Goal: Task Accomplishment & Management: Manage account settings

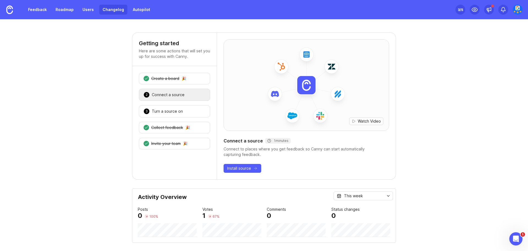
click at [103, 8] on link "Changelog" at bounding box center [113, 10] width 28 height 10
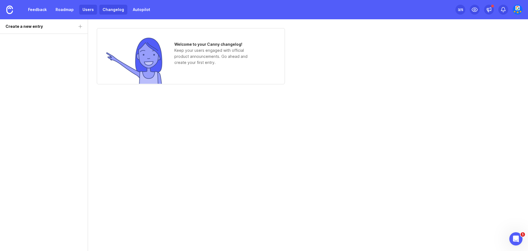
click at [84, 13] on link "Users" at bounding box center [88, 10] width 18 height 10
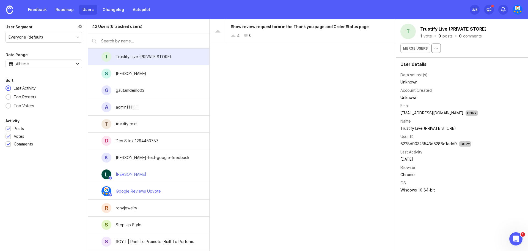
click at [432, 47] on button "button" at bounding box center [436, 47] width 9 height 9
click at [287, 30] on div "Show review request form in the Thank you page and Order Status page 4 0" at bounding box center [310, 31] width 169 height 24
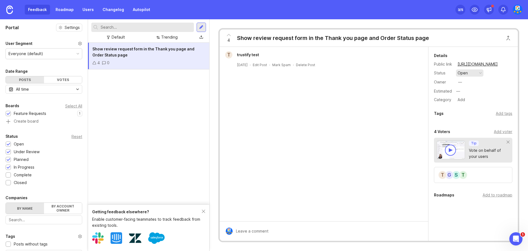
click at [476, 73] on button "open" at bounding box center [470, 72] width 28 height 7
click at [468, 111] on div "in progress" at bounding box center [471, 113] width 25 height 5
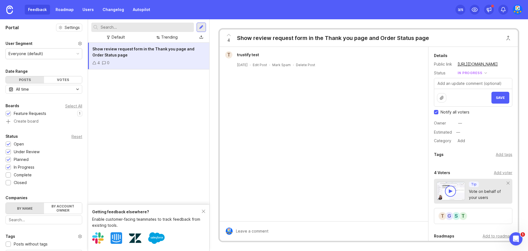
click at [366, 140] on div "t trustify test 3 days ago · Edit Post · Mark Spam · Delete Post" at bounding box center [324, 134] width 209 height 174
click at [499, 98] on span "Save" at bounding box center [500, 97] width 9 height 4
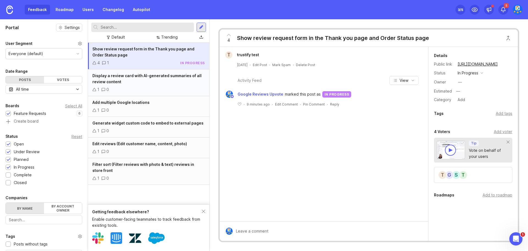
click at [157, 86] on div "Display a review card with AI-generated summaries of all review content 1 0" at bounding box center [148, 82] width 121 height 27
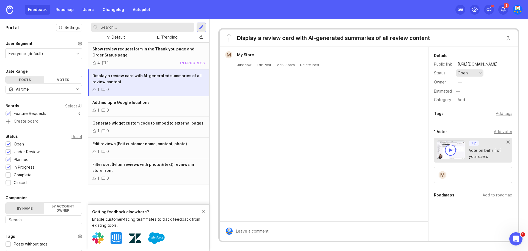
click at [473, 72] on button "open" at bounding box center [470, 72] width 28 height 7
click at [473, 94] on div "under review" at bounding box center [473, 93] width 28 height 5
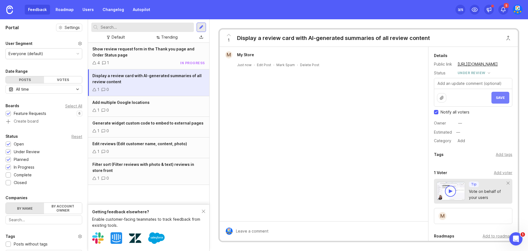
click at [502, 98] on button "Save" at bounding box center [501, 98] width 18 height 12
click at [166, 106] on div "Add multiple Google locations 1 0" at bounding box center [148, 106] width 121 height 21
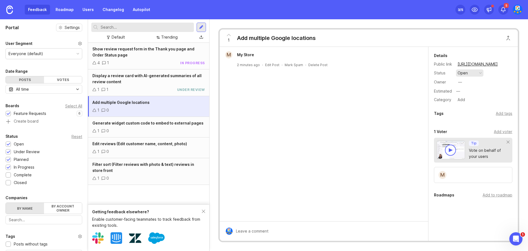
click at [477, 70] on button "open" at bounding box center [470, 72] width 28 height 7
click at [472, 122] on div "complete" at bounding box center [469, 123] width 21 height 5
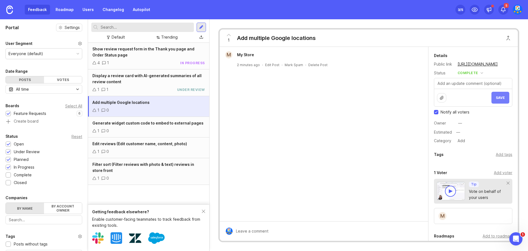
click at [496, 97] on span "Save" at bounding box center [500, 97] width 9 height 4
click at [177, 131] on div "1 0" at bounding box center [148, 131] width 113 height 6
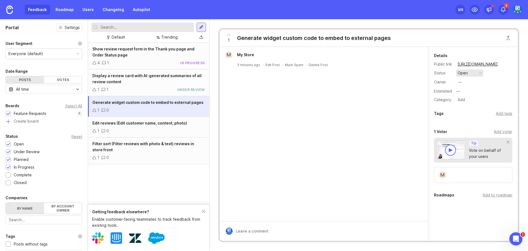
click at [473, 74] on button "open" at bounding box center [470, 72] width 28 height 7
click at [470, 102] on div "planned" at bounding box center [467, 103] width 17 height 5
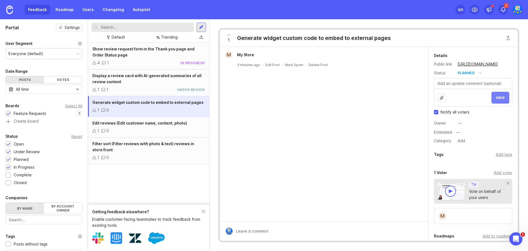
click at [499, 97] on span "Save" at bounding box center [500, 97] width 9 height 4
click at [170, 126] on div "Edit reviews (Edit customer name, content, photo) 1 0" at bounding box center [148, 127] width 121 height 21
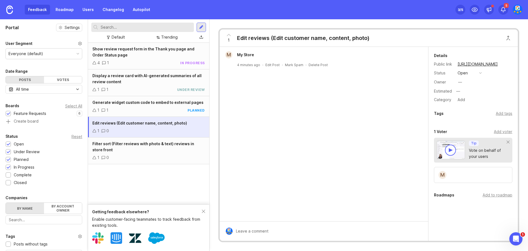
click at [474, 69] on div "Details Public link https://trustify-google-reviews-upvote.canny.io/feature-req…" at bounding box center [473, 77] width 89 height 51
click at [473, 74] on button "open" at bounding box center [470, 72] width 28 height 7
click at [467, 125] on div "complete" at bounding box center [469, 123] width 21 height 5
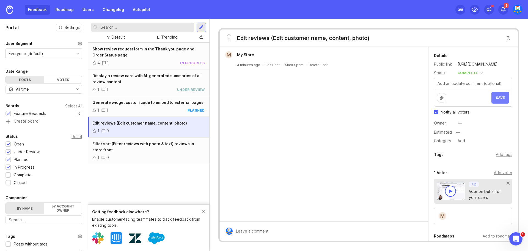
click at [496, 99] on span "Save" at bounding box center [500, 97] width 9 height 4
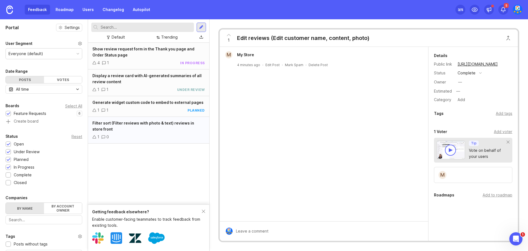
click at [176, 132] on div "Filter sort (Filter reviews with photo & text) reviews in store front" at bounding box center [148, 126] width 113 height 12
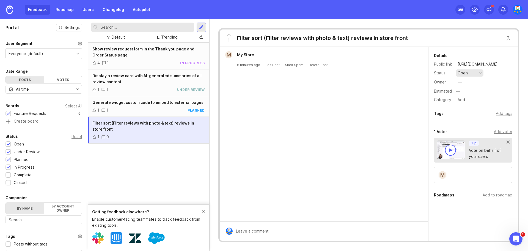
click at [475, 72] on button "open" at bounding box center [470, 72] width 28 height 7
click at [474, 93] on div "under review" at bounding box center [473, 93] width 28 height 5
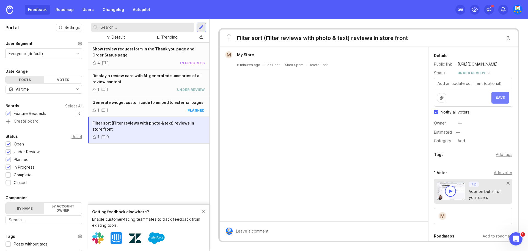
click at [496, 98] on span "Save" at bounding box center [500, 97] width 9 height 4
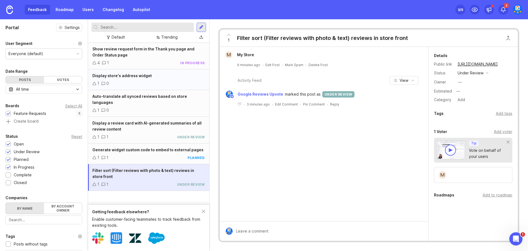
click at [157, 83] on div "1 0" at bounding box center [148, 83] width 113 height 6
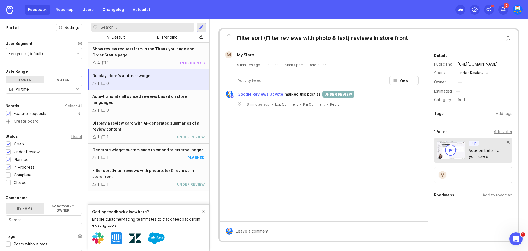
click at [176, 85] on div "1 0" at bounding box center [148, 83] width 113 height 6
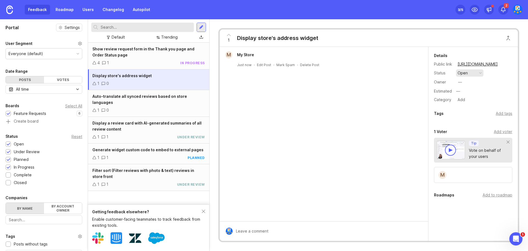
click at [467, 73] on div "open" at bounding box center [463, 73] width 10 height 6
click at [470, 122] on div "complete" at bounding box center [469, 123] width 21 height 5
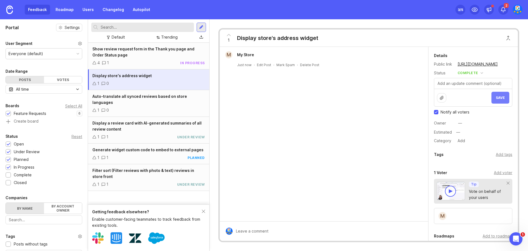
click at [496, 99] on span "Save" at bounding box center [500, 97] width 9 height 4
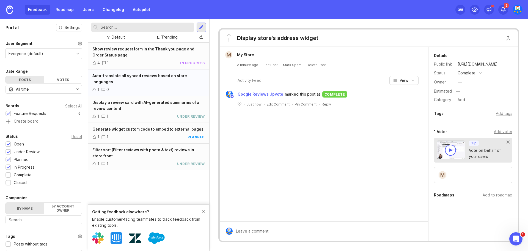
click at [157, 76] on span "Auto-translate all synced reviews based on store languages" at bounding box center [139, 78] width 95 height 11
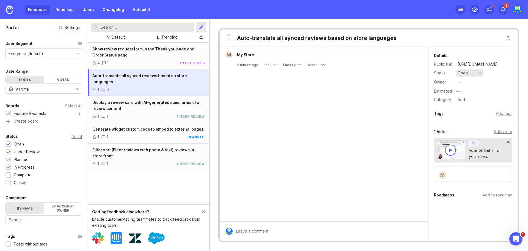
click at [471, 72] on button "open" at bounding box center [470, 72] width 28 height 7
click at [468, 122] on div "complete" at bounding box center [469, 123] width 21 height 5
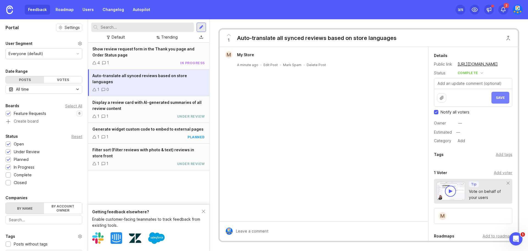
click at [500, 98] on span "Save" at bounding box center [500, 97] width 9 height 4
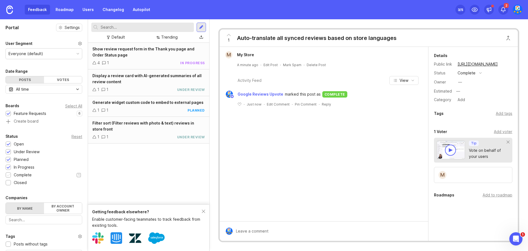
click at [20, 175] on div "Complete" at bounding box center [23, 175] width 18 height 6
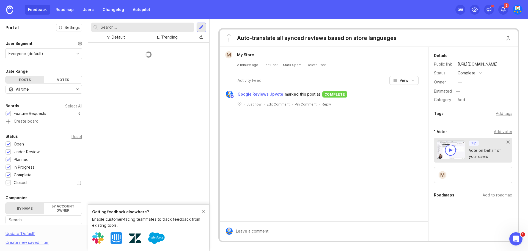
click at [18, 180] on div "Closed" at bounding box center [20, 182] width 13 height 6
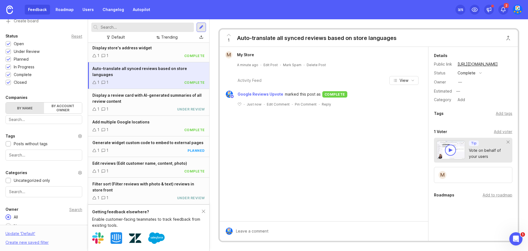
scroll to position [117, 0]
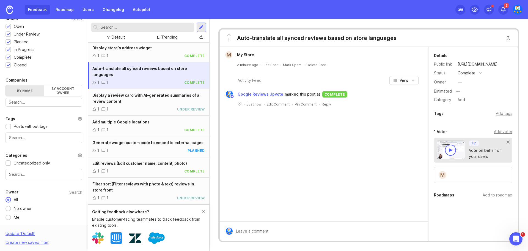
click at [28, 233] on div "Update ' Default '" at bounding box center [21, 234] width 30 height 9
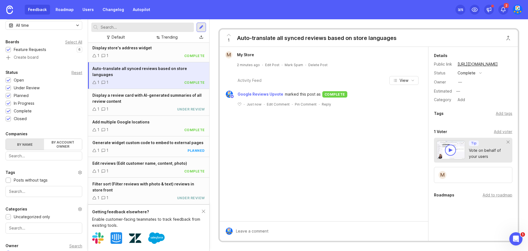
scroll to position [0, 0]
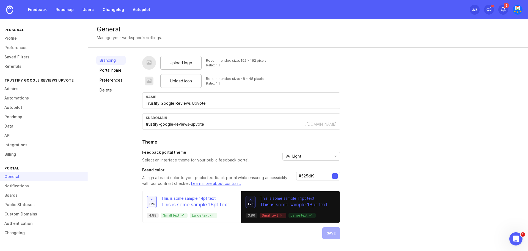
click at [213, 198] on p "This is some sample 14pt text" at bounding box center [195, 198] width 68 height 6
click at [178, 65] on span "Upload logo" at bounding box center [181, 63] width 23 height 6
click at [109, 69] on link "Portal home" at bounding box center [110, 70] width 29 height 9
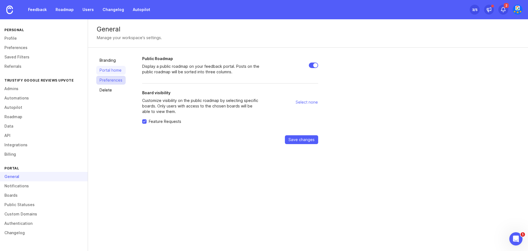
click at [108, 79] on link "Preferences" at bounding box center [110, 80] width 29 height 9
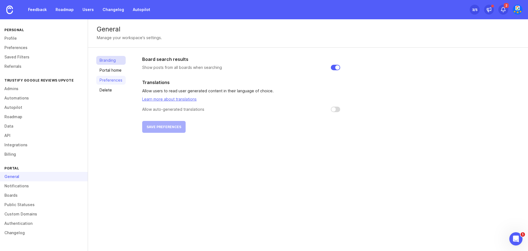
click at [110, 60] on link "Branding" at bounding box center [110, 60] width 29 height 9
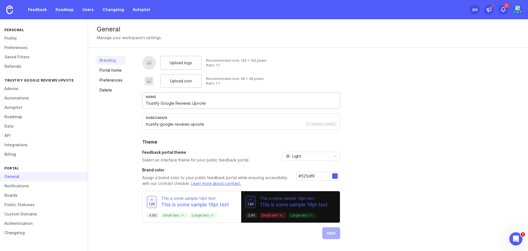
drag, startPoint x: 190, startPoint y: 102, endPoint x: 212, endPoint y: 102, distance: 22.0
click at [212, 102] on input "Trustify Google Reviews Upvote" at bounding box center [241, 103] width 191 height 6
click at [194, 102] on input "Trustify Google Reviews admin" at bounding box center [241, 103] width 191 height 6
click at [192, 102] on input "Trustify Google Reviews admin" at bounding box center [241, 103] width 191 height 6
type input "Trustify Google Reviews Admin"
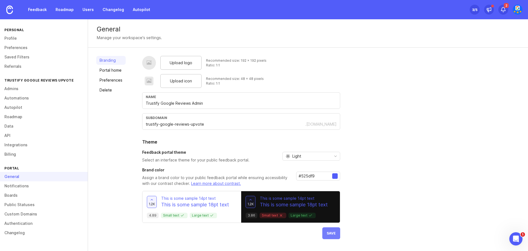
click at [331, 234] on span "Save" at bounding box center [331, 233] width 9 height 4
click at [104, 70] on link "Portal home" at bounding box center [110, 70] width 29 height 9
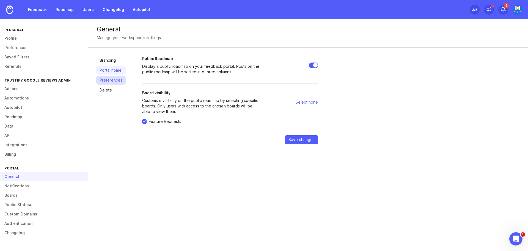
click at [111, 81] on link "Preferences" at bounding box center [110, 80] width 29 height 9
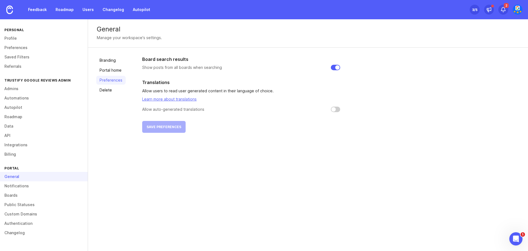
click at [337, 107] on input "checkbox" at bounding box center [335, 109] width 9 height 6
checkbox input "false"
click at [37, 187] on link "Notifications" at bounding box center [44, 185] width 88 height 9
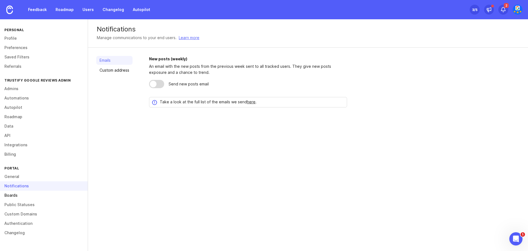
click at [39, 195] on link "Boards" at bounding box center [44, 194] width 88 height 9
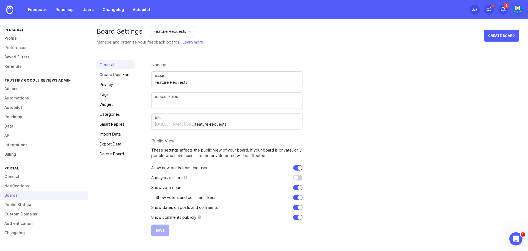
click at [296, 175] on input "checkbox" at bounding box center [297, 178] width 9 height 6
checkbox input "false"
click at [127, 75] on link "Create Post Form" at bounding box center [115, 74] width 39 height 9
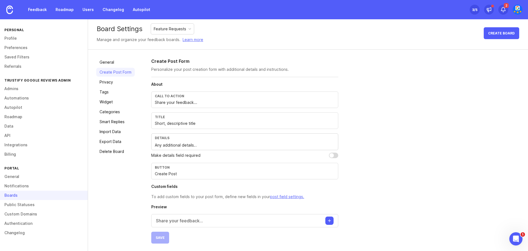
scroll to position [3, 0]
click at [330, 218] on button "Create post" at bounding box center [329, 219] width 8 height 8
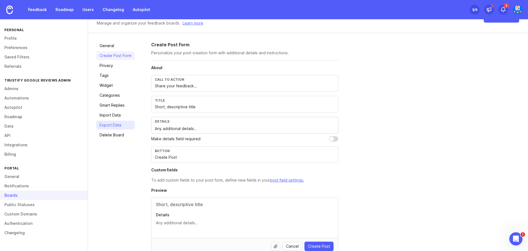
scroll to position [0, 0]
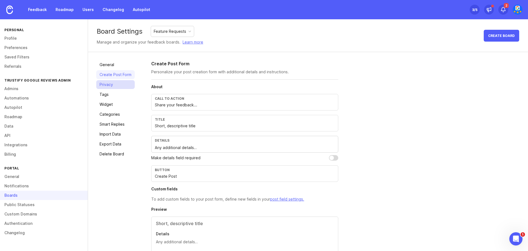
click at [109, 83] on link "Privacy" at bounding box center [115, 84] width 39 height 9
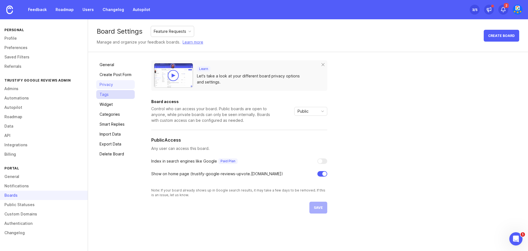
click at [108, 93] on link "Tags" at bounding box center [115, 94] width 39 height 9
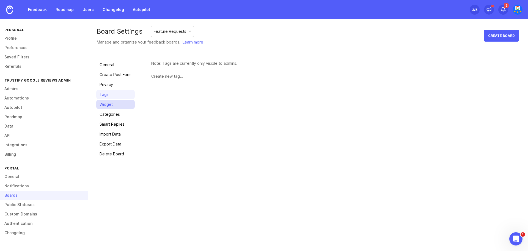
click at [107, 102] on link "Widget" at bounding box center [115, 104] width 39 height 9
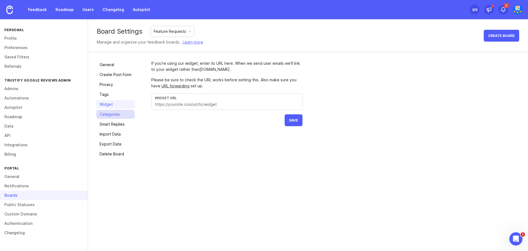
click at [107, 113] on link "Categories" at bounding box center [115, 114] width 39 height 9
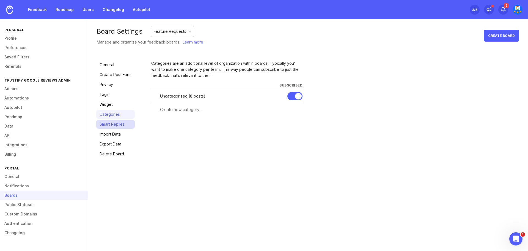
click at [109, 122] on link "Smart Replies" at bounding box center [115, 124] width 39 height 9
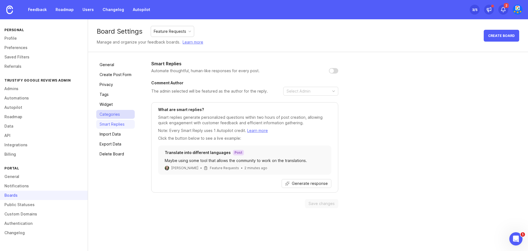
click at [108, 112] on link "Categories" at bounding box center [115, 114] width 39 height 9
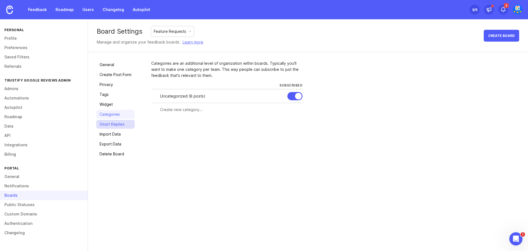
click at [110, 123] on link "Smart Replies" at bounding box center [115, 124] width 39 height 9
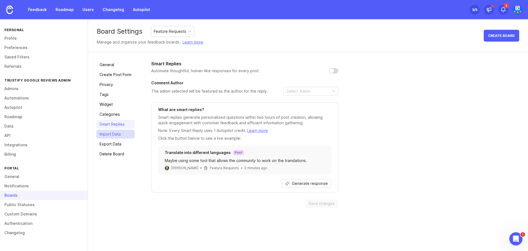
click at [112, 136] on link "Import Data" at bounding box center [115, 134] width 39 height 9
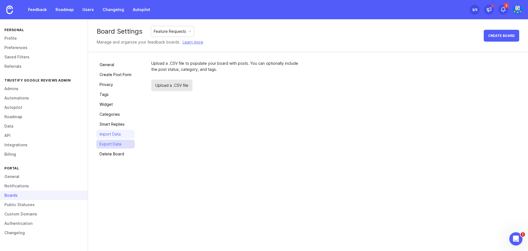
click at [112, 143] on link "Export Data" at bounding box center [115, 143] width 39 height 9
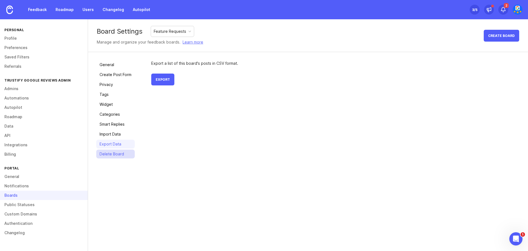
click at [111, 153] on link "Delete Board" at bounding box center [115, 153] width 39 height 9
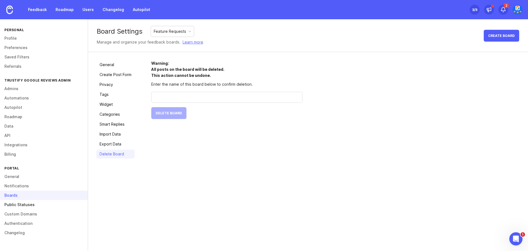
click at [38, 205] on link "Public Statuses" at bounding box center [44, 204] width 88 height 9
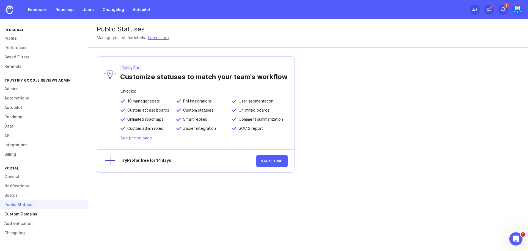
click at [37, 215] on link "Custom Domains" at bounding box center [44, 213] width 88 height 9
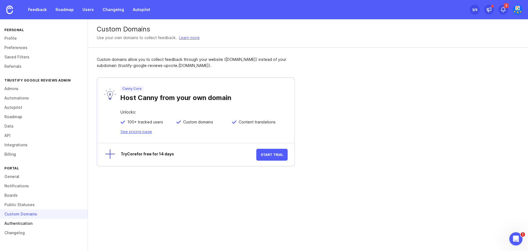
click at [34, 225] on link "Authentication" at bounding box center [44, 222] width 88 height 9
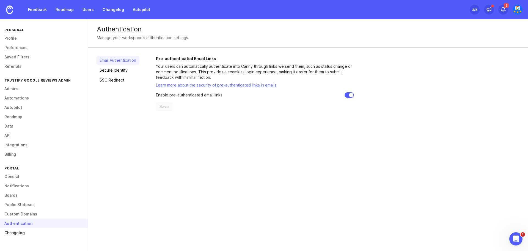
click at [27, 235] on link "Changelog" at bounding box center [44, 232] width 88 height 9
click at [20, 233] on div "Changelog" at bounding box center [44, 232] width 88 height 9
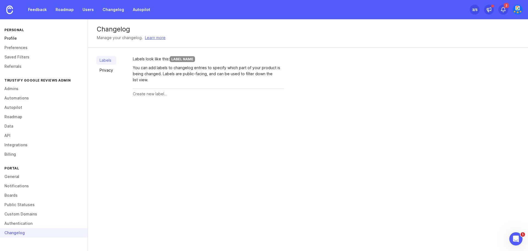
click at [26, 35] on link "Profile" at bounding box center [44, 38] width 88 height 9
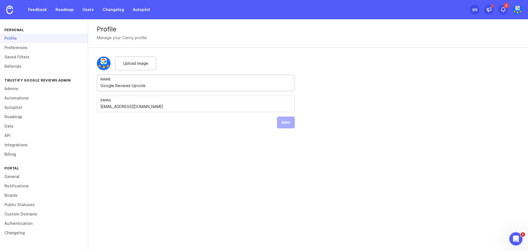
drag, startPoint x: 131, startPoint y: 85, endPoint x: 161, endPoint y: 86, distance: 30.0
click at [161, 86] on input "Google Reviews Upvote" at bounding box center [195, 86] width 191 height 6
type input "Google Reviews Admin"
click at [284, 126] on button "Save" at bounding box center [286, 122] width 18 height 12
click at [16, 176] on link "General" at bounding box center [44, 176] width 88 height 9
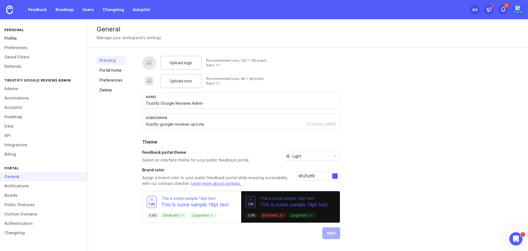
click at [32, 34] on link "Profile" at bounding box center [44, 38] width 88 height 9
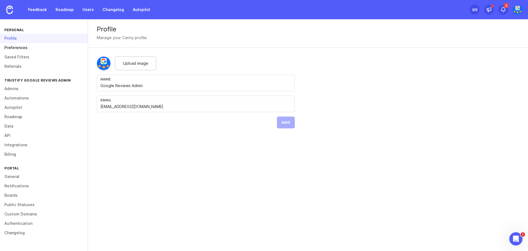
click at [32, 47] on link "Preferences" at bounding box center [44, 47] width 88 height 9
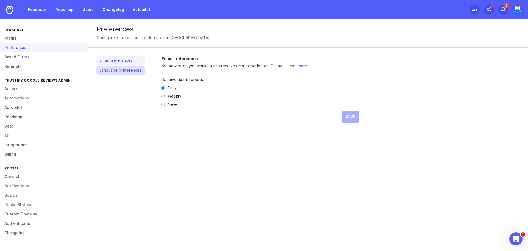
click at [126, 68] on link "Language preferences" at bounding box center [120, 70] width 49 height 9
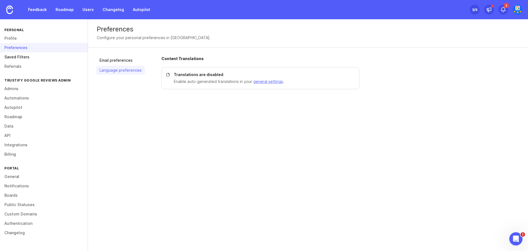
click at [28, 57] on link "Saved Filters" at bounding box center [44, 56] width 88 height 9
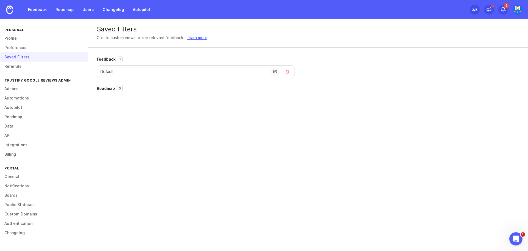
click at [273, 72] on button "edit name" at bounding box center [275, 72] width 8 height 8
click at [234, 108] on div "Saved Filters Create custom views to see relevant feedback. Learn more Feedback…" at bounding box center [308, 134] width 440 height 231
click at [35, 69] on link "Referrals" at bounding box center [44, 66] width 88 height 9
click at [40, 67] on div "Referrals" at bounding box center [44, 66] width 88 height 9
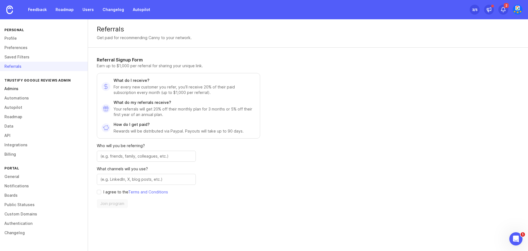
click at [42, 91] on link "Admins" at bounding box center [44, 88] width 88 height 9
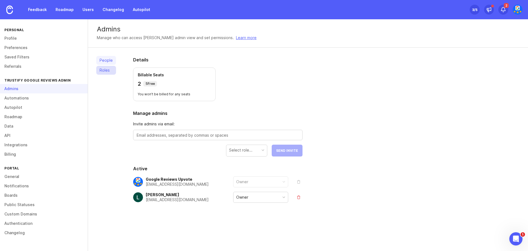
click at [104, 72] on link "Roles" at bounding box center [106, 70] width 20 height 9
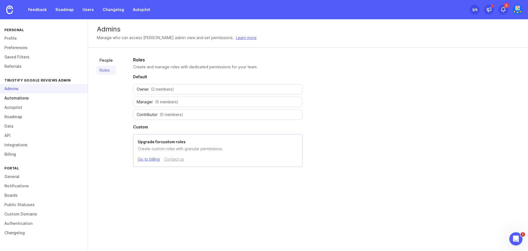
click at [26, 98] on link "Automations" at bounding box center [44, 97] width 88 height 9
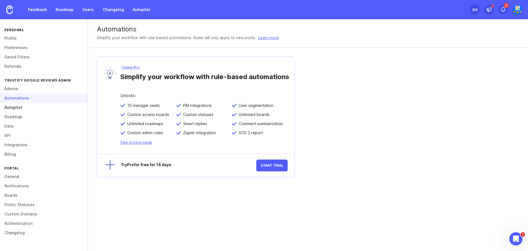
click at [28, 109] on link "Autopilot" at bounding box center [44, 107] width 88 height 9
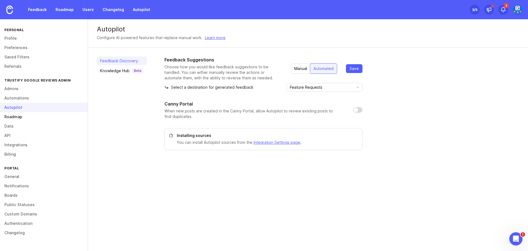
click at [28, 117] on link "Roadmap" at bounding box center [44, 116] width 88 height 9
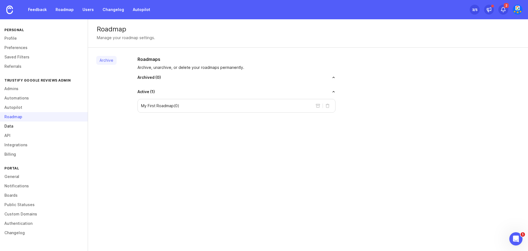
click at [28, 130] on link "Data" at bounding box center [44, 125] width 88 height 9
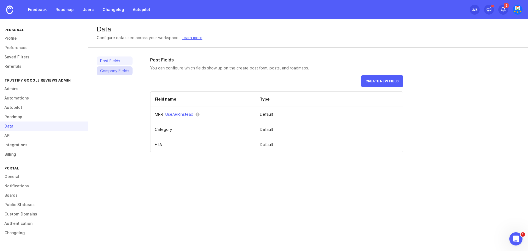
click at [123, 72] on link "Company Fields" at bounding box center [115, 70] width 36 height 9
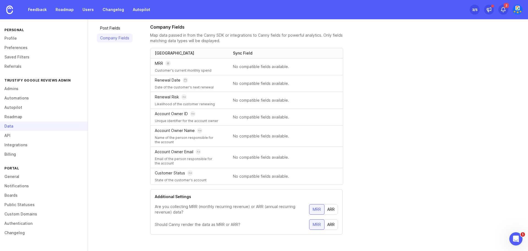
scroll to position [34, 0]
click at [18, 133] on link "API" at bounding box center [44, 135] width 88 height 9
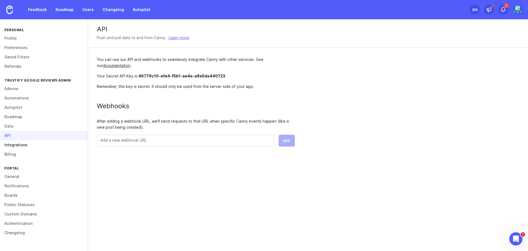
click at [21, 144] on link "Integrations" at bounding box center [44, 144] width 88 height 9
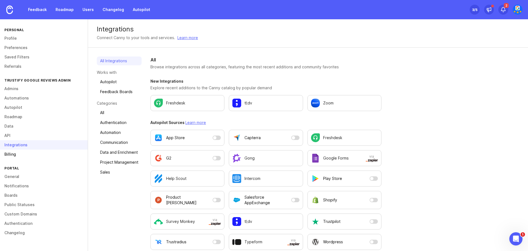
click at [19, 153] on link "Billing" at bounding box center [44, 153] width 88 height 9
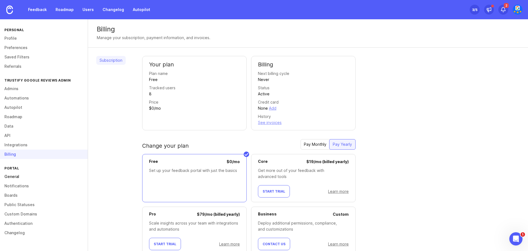
click at [15, 176] on link "General" at bounding box center [44, 176] width 88 height 9
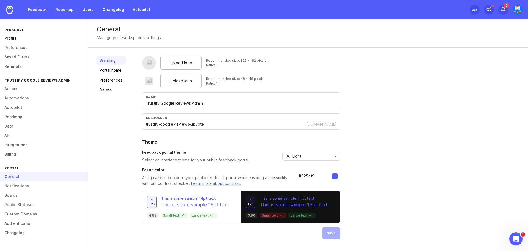
click at [41, 36] on link "Profile" at bounding box center [44, 38] width 88 height 9
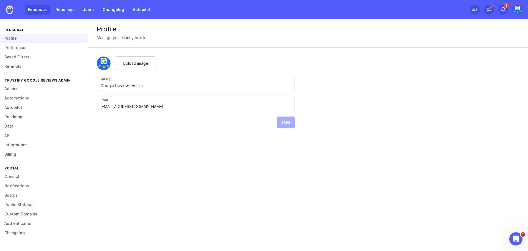
click at [37, 9] on link "Feedback" at bounding box center [37, 10] width 25 height 10
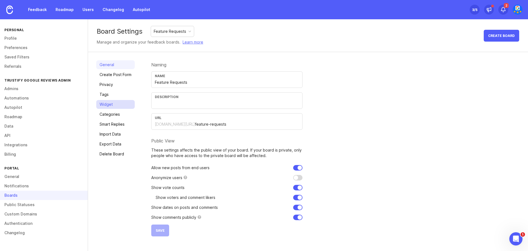
click at [113, 103] on link "Widget" at bounding box center [115, 104] width 39 height 9
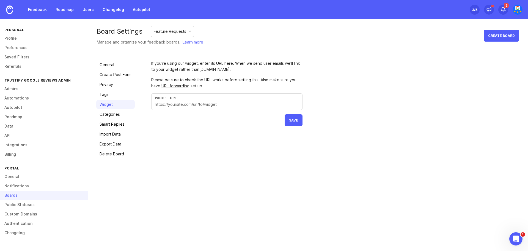
click at [253, 102] on input "text" at bounding box center [227, 104] width 144 height 6
click at [27, 201] on link "Public Statuses" at bounding box center [44, 204] width 88 height 9
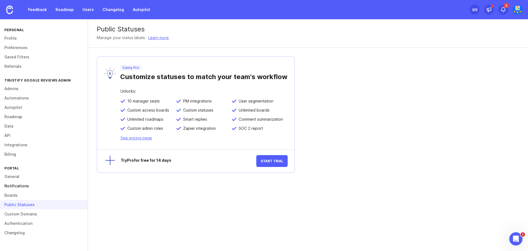
click at [35, 186] on link "Notifications" at bounding box center [44, 185] width 88 height 9
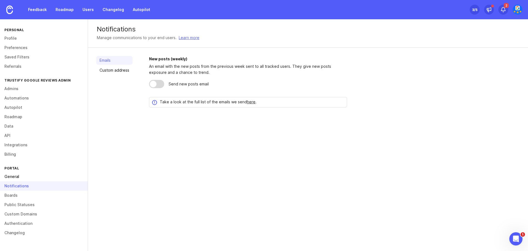
click at [35, 178] on link "General" at bounding box center [44, 176] width 88 height 9
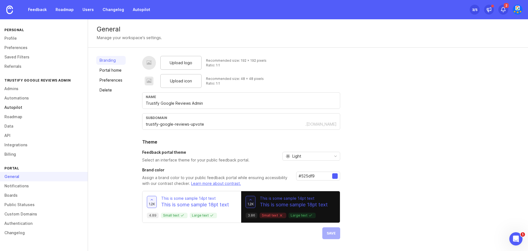
click at [23, 108] on link "Autopilot" at bounding box center [44, 107] width 88 height 9
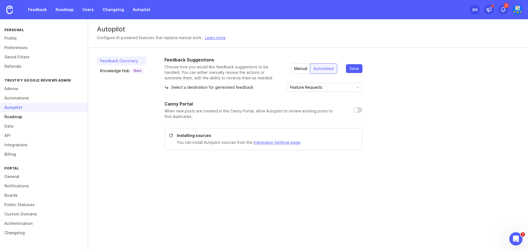
click at [23, 117] on link "Roadmap" at bounding box center [44, 116] width 88 height 9
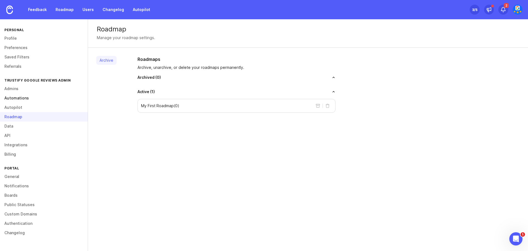
click at [32, 97] on link "Automations" at bounding box center [44, 97] width 88 height 9
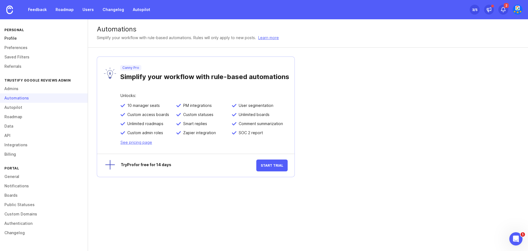
click at [12, 37] on link "Profile" at bounding box center [44, 38] width 88 height 9
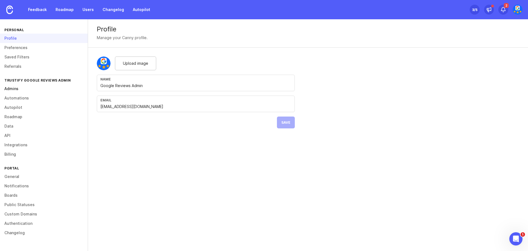
click at [20, 88] on link "Admins" at bounding box center [44, 88] width 88 height 9
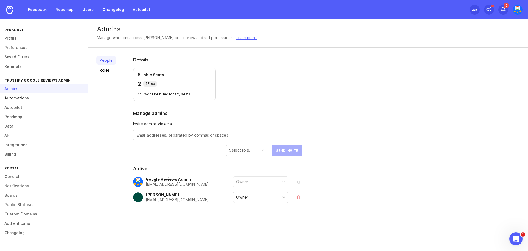
click at [18, 96] on link "Automations" at bounding box center [44, 97] width 88 height 9
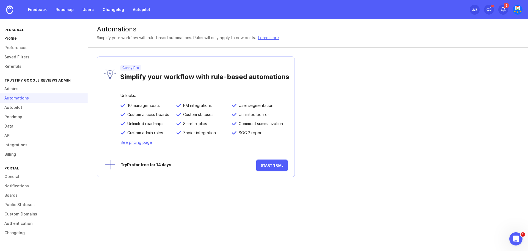
click at [15, 40] on link "Profile" at bounding box center [44, 38] width 88 height 9
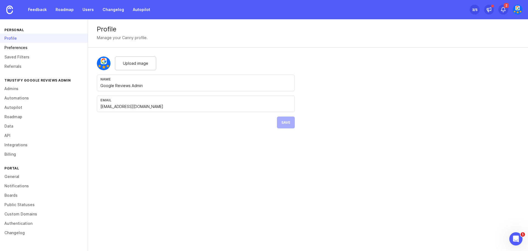
click at [15, 47] on link "Preferences" at bounding box center [44, 47] width 88 height 9
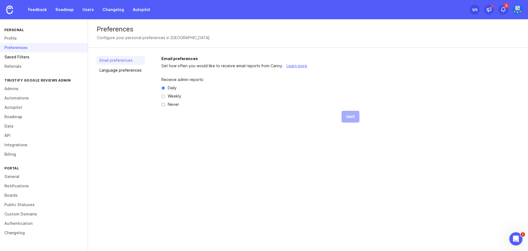
click at [24, 58] on link "Saved Filters" at bounding box center [44, 56] width 88 height 9
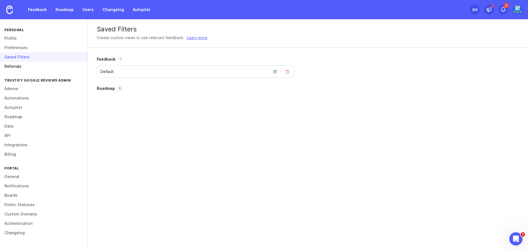
click at [21, 68] on link "Referrals" at bounding box center [44, 66] width 88 height 9
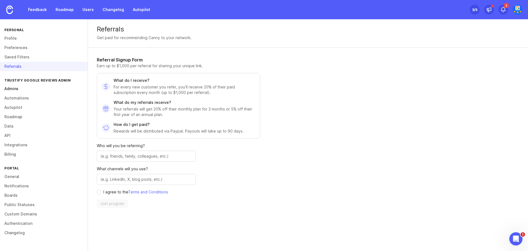
click at [22, 87] on link "Admins" at bounding box center [44, 88] width 88 height 9
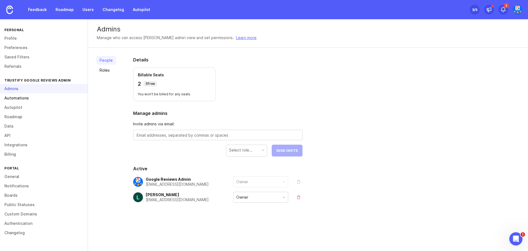
click at [21, 102] on link "Automations" at bounding box center [44, 97] width 88 height 9
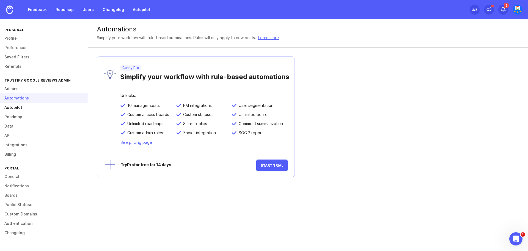
click at [23, 110] on link "Autopilot" at bounding box center [44, 107] width 88 height 9
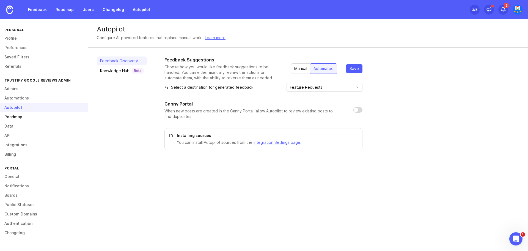
click at [22, 116] on link "Roadmap" at bounding box center [44, 116] width 88 height 9
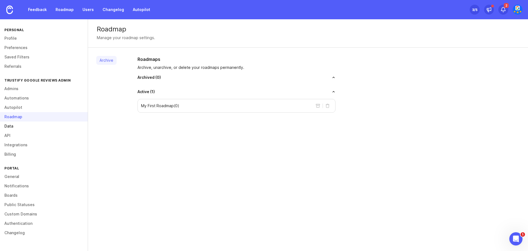
click at [24, 125] on link "Data" at bounding box center [44, 125] width 88 height 9
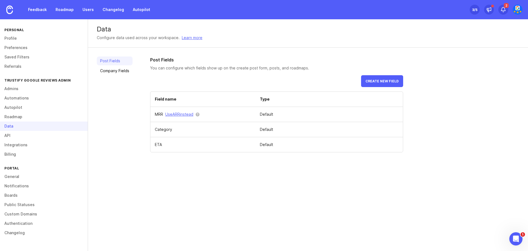
click at [521, 104] on div "Post Fields Company Fields Post Fields You can configure which fields show up o…" at bounding box center [308, 104] width 440 height 113
click at [104, 71] on link "Company Fields" at bounding box center [115, 70] width 36 height 9
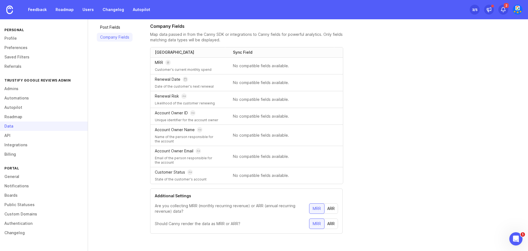
scroll to position [34, 0]
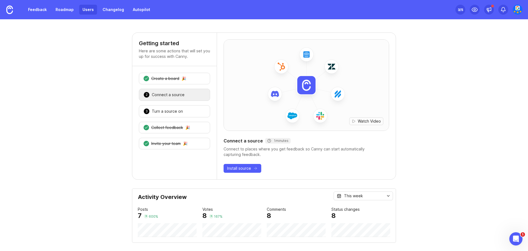
click at [91, 7] on link "Users" at bounding box center [88, 10] width 18 height 10
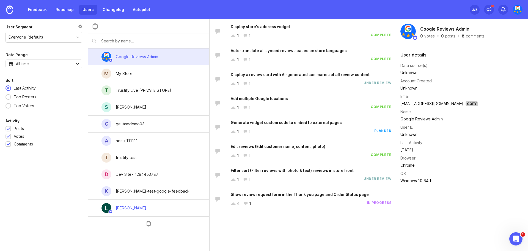
click at [517, 11] on img at bounding box center [518, 10] width 10 height 10
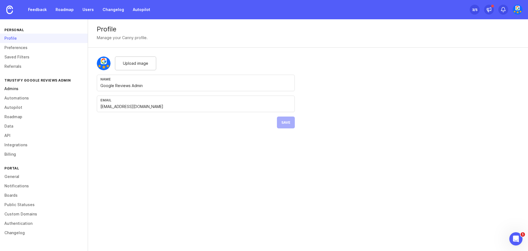
click at [29, 88] on link "Admins" at bounding box center [44, 88] width 88 height 9
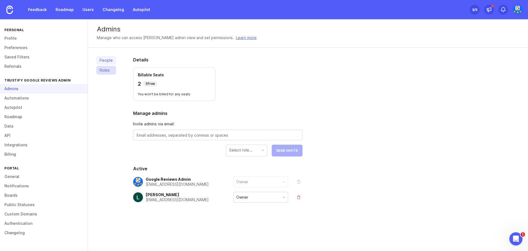
click at [109, 70] on link "Roles" at bounding box center [106, 70] width 20 height 9
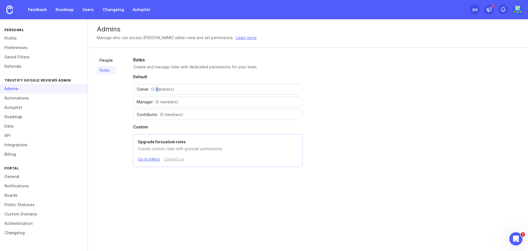
click at [157, 85] on div "Owner (2 members)" at bounding box center [217, 89] width 169 height 10
click at [177, 91] on div "Owner (2 members)" at bounding box center [217, 89] width 169 height 10
click at [186, 100] on div "Manager (0 members)" at bounding box center [217, 102] width 169 height 10
click at [105, 56] on link "People" at bounding box center [106, 60] width 20 height 9
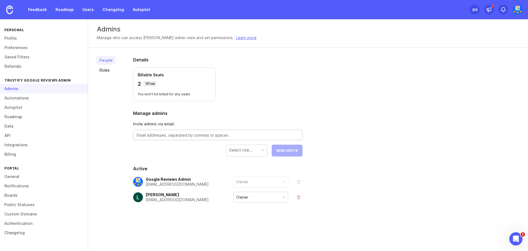
click at [173, 134] on textarea at bounding box center [218, 135] width 162 height 6
paste textarea "[EMAIL_ADDRESS][DOMAIN_NAME]"
type textarea "[EMAIL_ADDRESS][DOMAIN_NAME]"
click at [254, 152] on div "Select role..." at bounding box center [246, 150] width 41 height 10
click at [285, 150] on span "Send Invite" at bounding box center [287, 150] width 22 height 4
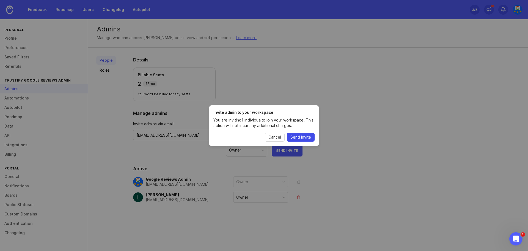
click at [297, 136] on span "Send invite" at bounding box center [301, 137] width 21 height 6
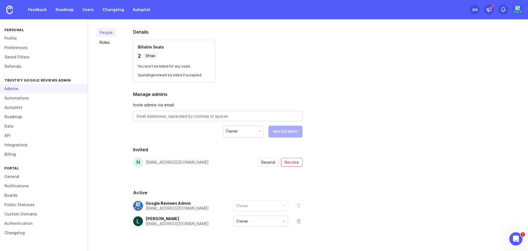
scroll to position [39, 0]
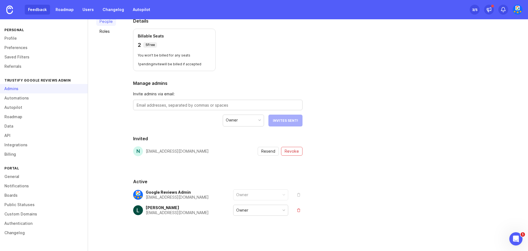
click at [44, 9] on link "Feedback" at bounding box center [37, 10] width 25 height 10
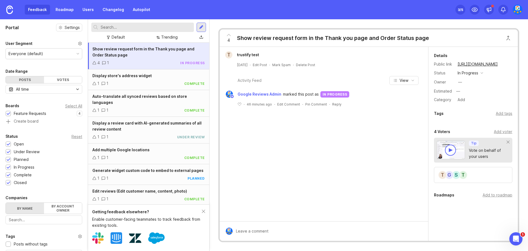
click at [312, 162] on div "t trustify test [DATE] · Edit Post · Mark Spam · Delete Post Activity Feed View…" at bounding box center [324, 134] width 209 height 174
click at [140, 78] on div "Display store's address widget" at bounding box center [148, 76] width 113 height 6
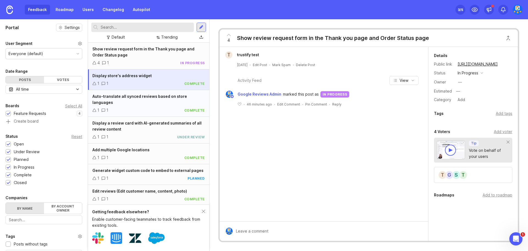
click at [139, 102] on div "Auto-translate all synced reviews based on store languages" at bounding box center [148, 99] width 113 height 12
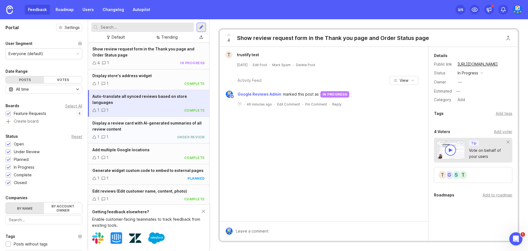
click at [139, 128] on div "Display a review card with AI-generated summaries of all review content" at bounding box center [148, 126] width 113 height 12
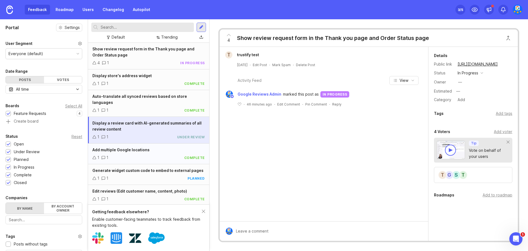
click at [147, 159] on div "1 1 complete" at bounding box center [148, 157] width 113 height 6
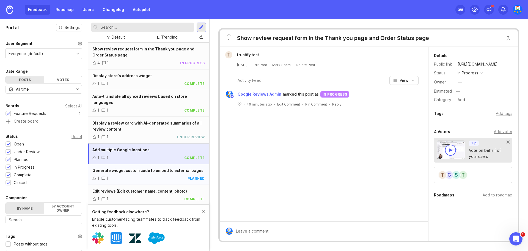
click at [147, 180] on div "1 1 planned" at bounding box center [148, 178] width 113 height 6
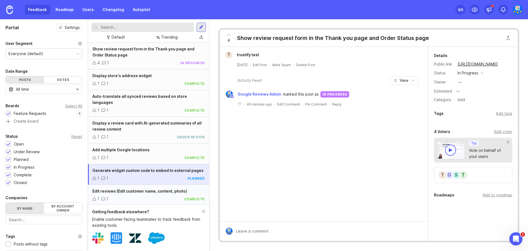
click at [148, 194] on div "Edit reviews (Edit customer name, content, photo) 1 1 complete" at bounding box center [148, 195] width 121 height 21
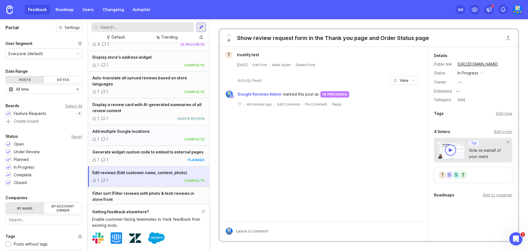
scroll to position [28, 0]
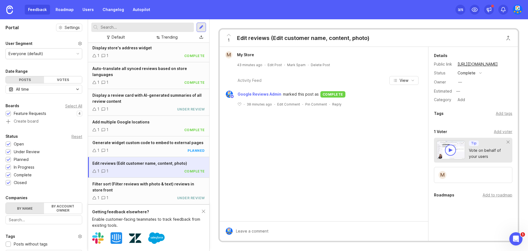
click at [520, 11] on img at bounding box center [518, 10] width 10 height 10
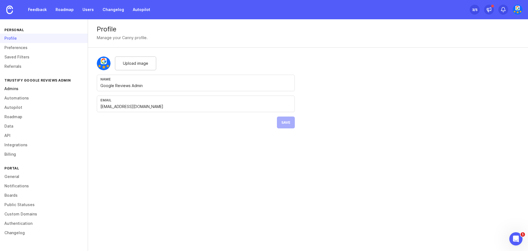
click at [15, 89] on link "Admins" at bounding box center [44, 88] width 88 height 9
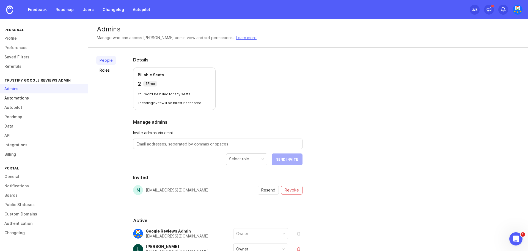
click at [29, 100] on link "Automations" at bounding box center [44, 97] width 88 height 9
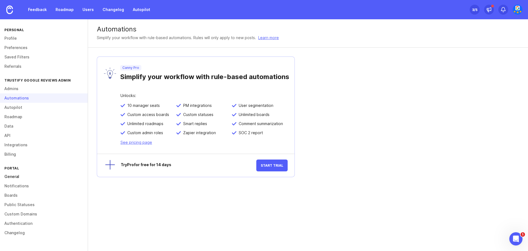
click at [25, 174] on link "General" at bounding box center [44, 176] width 88 height 9
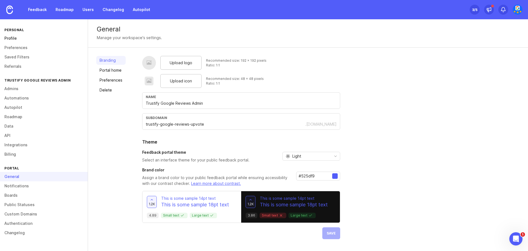
click at [23, 38] on link "Profile" at bounding box center [44, 38] width 88 height 9
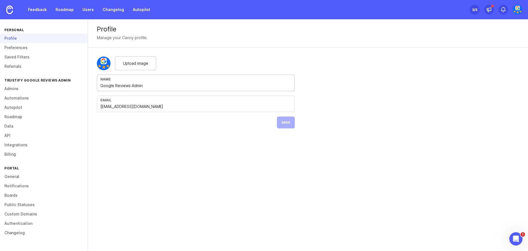
click at [141, 84] on input "Google Reviews Admin" at bounding box center [195, 86] width 191 height 6
drag, startPoint x: 129, startPoint y: 87, endPoint x: 95, endPoint y: 88, distance: 33.6
click at [95, 88] on form "Upload image Name Google Reviews Admin Email [EMAIL_ADDRESS][DOMAIN_NAME] Save" at bounding box center [196, 92] width 216 height 89
type input "Trustify Admin"
click at [288, 124] on span "Save" at bounding box center [285, 122] width 9 height 4
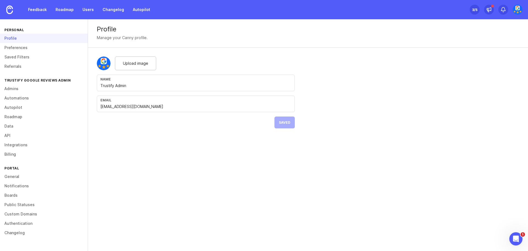
click at [46, 6] on link "Feedback" at bounding box center [37, 10] width 25 height 10
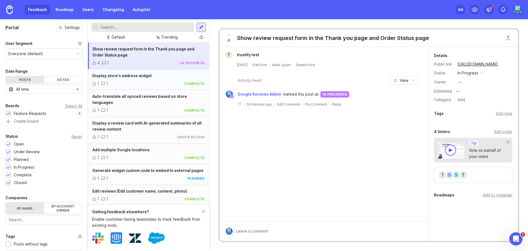
click at [167, 81] on div "1 1 complete" at bounding box center [148, 83] width 113 height 6
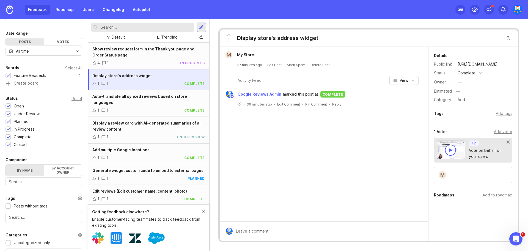
scroll to position [91, 0]
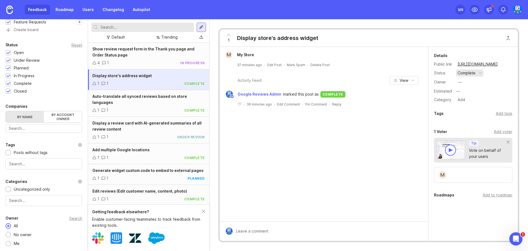
click at [472, 71] on div "complete" at bounding box center [467, 73] width 18 height 6
click at [465, 115] on div "in progress" at bounding box center [471, 113] width 25 height 5
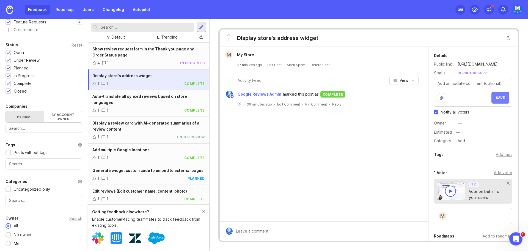
click at [496, 94] on button "Save" at bounding box center [501, 98] width 18 height 12
click at [158, 100] on div "Auto-translate all synced reviews based on store languages" at bounding box center [148, 99] width 113 height 12
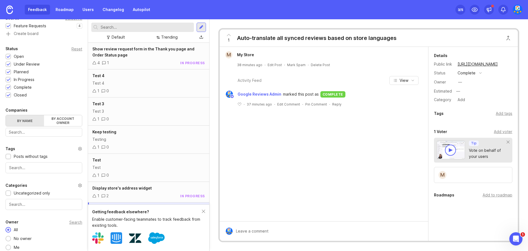
scroll to position [91, 0]
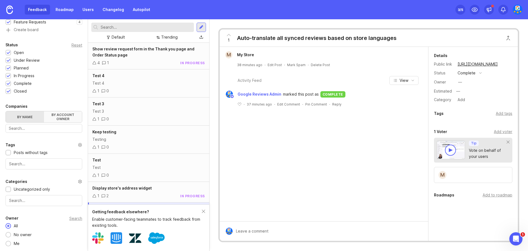
click at [65, 117] on label "By account owner" at bounding box center [63, 116] width 38 height 11
click at [6, 111] on input "By account owner" at bounding box center [6, 111] width 0 height 0
click at [32, 116] on label "By name" at bounding box center [25, 116] width 38 height 11
click at [6, 111] on input "By name" at bounding box center [6, 111] width 0 height 0
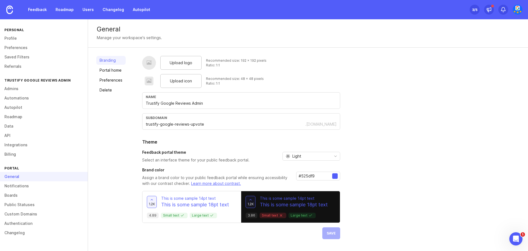
click at [103, 65] on div "Branding Portal home Preferences Delete" at bounding box center [110, 147] width 29 height 183
click at [111, 70] on link "Portal home" at bounding box center [110, 70] width 29 height 9
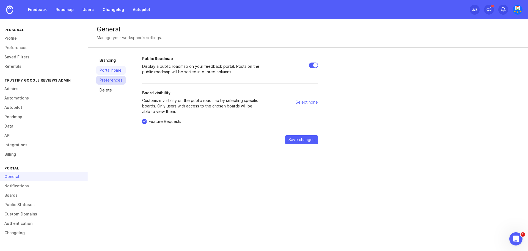
click at [113, 82] on link "Preferences" at bounding box center [110, 80] width 29 height 9
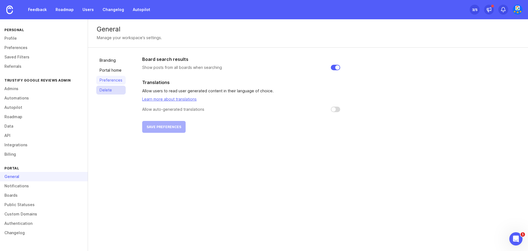
click at [108, 93] on link "Delete" at bounding box center [110, 90] width 29 height 9
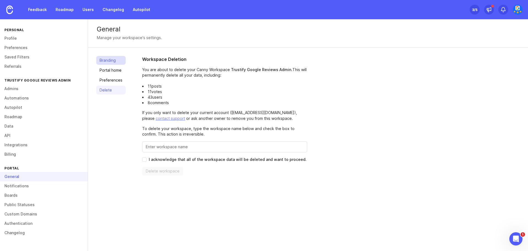
click at [111, 62] on link "Branding" at bounding box center [110, 60] width 29 height 9
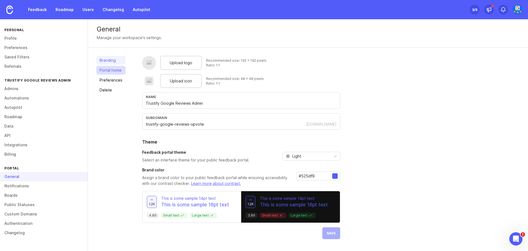
click at [111, 69] on link "Portal home" at bounding box center [110, 70] width 29 height 9
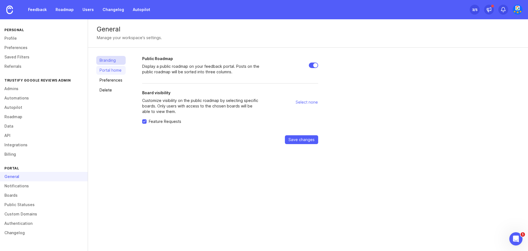
click at [111, 62] on link "Branding" at bounding box center [110, 60] width 29 height 9
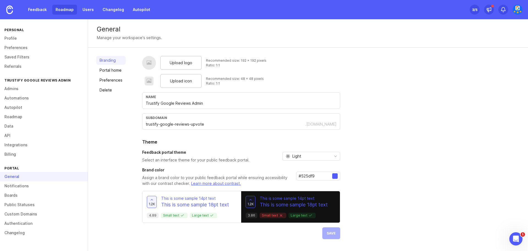
click at [70, 9] on link "Roadmap" at bounding box center [64, 10] width 25 height 10
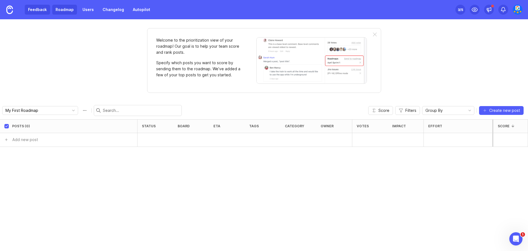
click at [34, 8] on link "Feedback" at bounding box center [37, 10] width 25 height 10
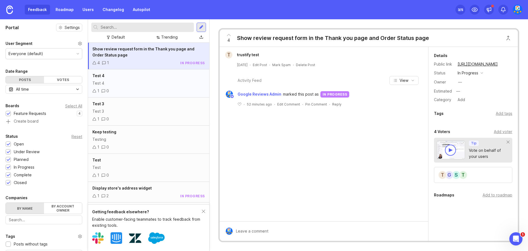
click at [178, 82] on div "Test 4" at bounding box center [148, 83] width 113 height 6
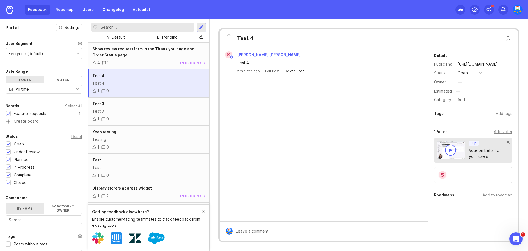
click at [293, 69] on div "Delete Post" at bounding box center [294, 71] width 19 height 5
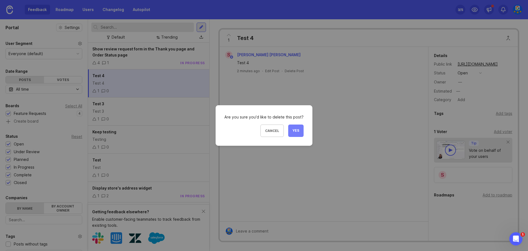
click at [293, 130] on span "Yes" at bounding box center [296, 130] width 7 height 5
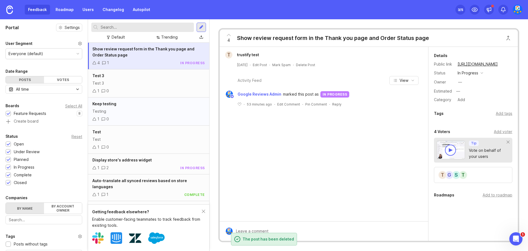
click at [171, 105] on div "Keep testing" at bounding box center [148, 104] width 113 height 6
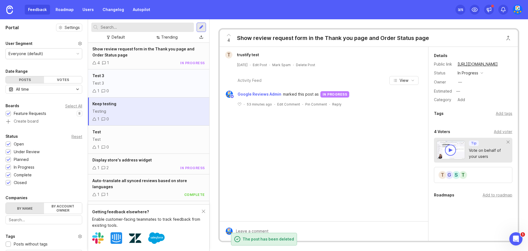
click at [165, 86] on div "Test 3" at bounding box center [148, 83] width 113 height 6
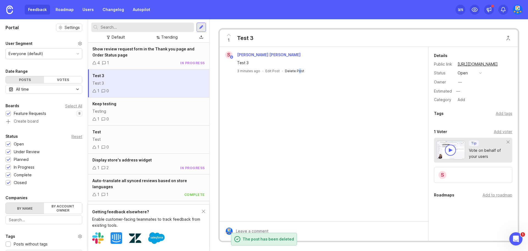
click at [298, 72] on div "Delete Post" at bounding box center [294, 71] width 19 height 5
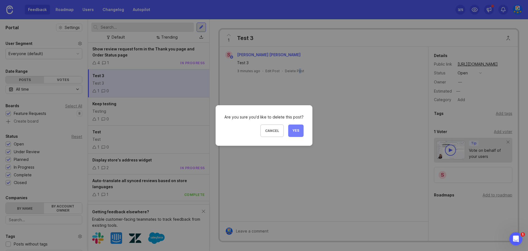
click at [295, 130] on span "Yes" at bounding box center [296, 130] width 7 height 5
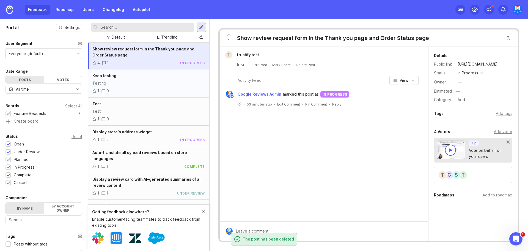
click at [167, 80] on div "Keep testing Testing 1 0" at bounding box center [148, 83] width 121 height 28
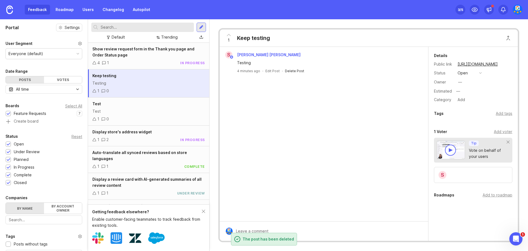
click at [291, 71] on div "Delete Post" at bounding box center [294, 71] width 19 height 5
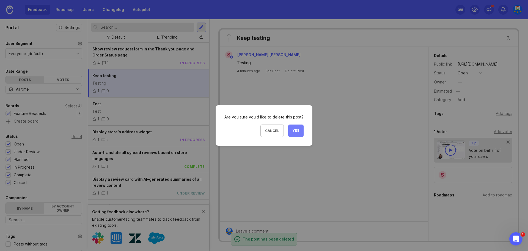
click at [299, 128] on button "Yes" at bounding box center [295, 130] width 15 height 12
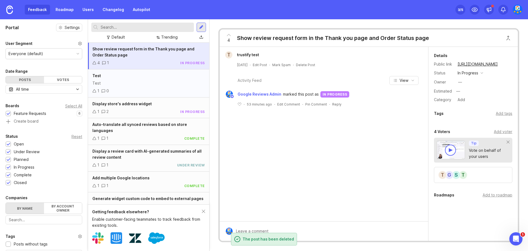
click at [169, 79] on div "Test Test 1 0" at bounding box center [148, 83] width 121 height 28
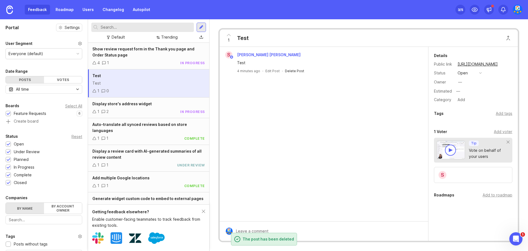
click at [295, 71] on div "Delete Post" at bounding box center [294, 71] width 19 height 5
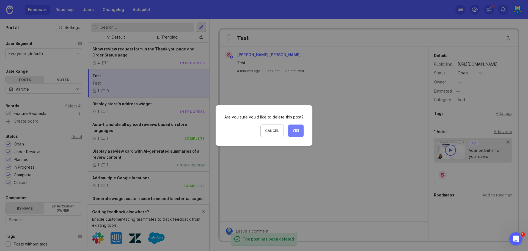
click at [295, 132] on span "Yes" at bounding box center [296, 130] width 7 height 5
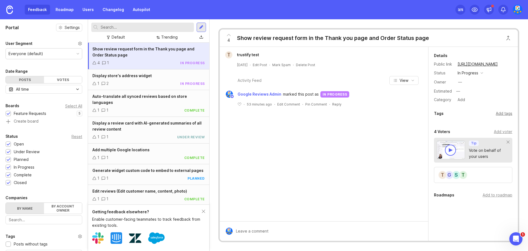
click at [501, 115] on div "Add tags" at bounding box center [504, 113] width 17 height 6
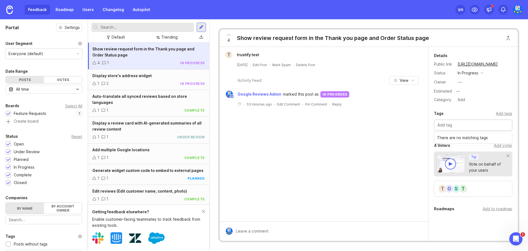
click at [487, 123] on input "text" at bounding box center [473, 125] width 71 height 6
click at [450, 125] on input "text" at bounding box center [473, 125] width 71 height 6
type input "test"
click at [471, 218] on div "Details Public link [URL][DOMAIN_NAME] Status in progress Owner — Estimated — C…" at bounding box center [473, 155] width 89 height 217
click at [454, 123] on input "test" at bounding box center [473, 125] width 71 height 6
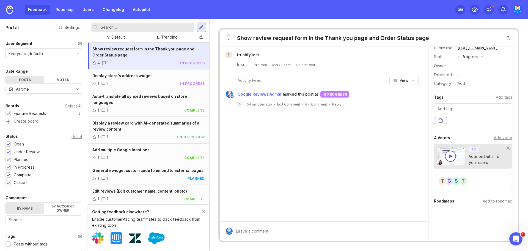
scroll to position [32, 0]
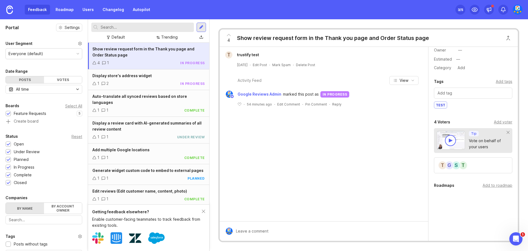
click at [441, 105] on div "test" at bounding box center [440, 105] width 13 height 7
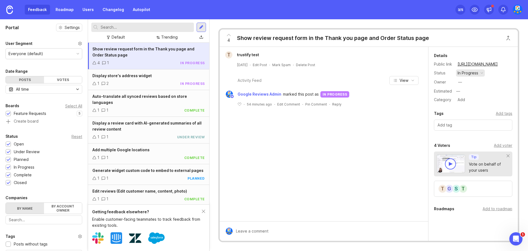
click at [471, 73] on div "in progress" at bounding box center [468, 73] width 21 height 6
click at [471, 124] on div "complete" at bounding box center [469, 123] width 21 height 5
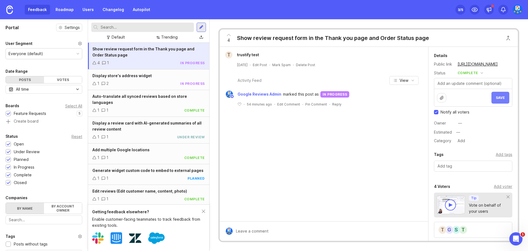
click at [501, 95] on button "Save" at bounding box center [501, 98] width 18 height 12
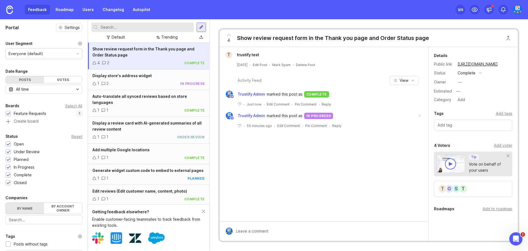
click at [462, 125] on input "text" at bounding box center [473, 125] width 71 height 6
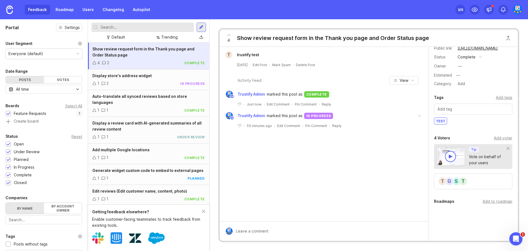
scroll to position [32, 0]
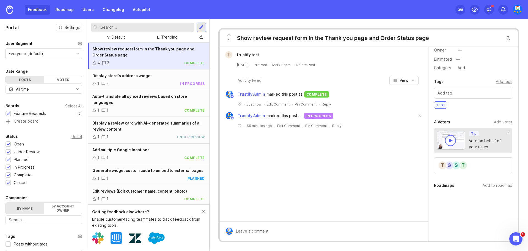
click at [461, 105] on div "test" at bounding box center [473, 105] width 78 height 9
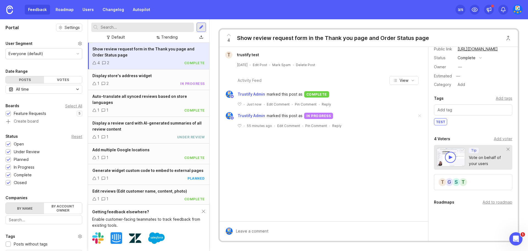
scroll to position [0, 0]
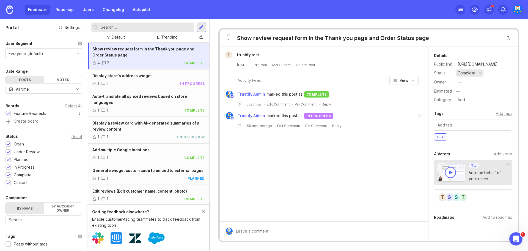
click at [475, 70] on div "complete" at bounding box center [467, 73] width 18 height 6
click at [339, 167] on div "t trustify test [DATE] · Edit Post · Mark Spam · Delete Post Activity Feed View…" at bounding box center [324, 134] width 209 height 174
click at [404, 78] on span "View" at bounding box center [404, 81] width 9 height 6
click at [398, 151] on div "t trustify test [DATE] · Edit Post · Mark Spam · Delete Post Activity Feed View…" at bounding box center [324, 134] width 209 height 174
click at [462, 72] on div "complete" at bounding box center [467, 73] width 18 height 6
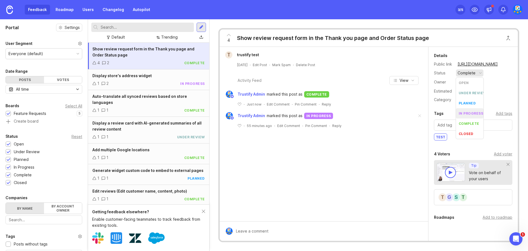
click at [467, 113] on div "in progress" at bounding box center [471, 113] width 25 height 5
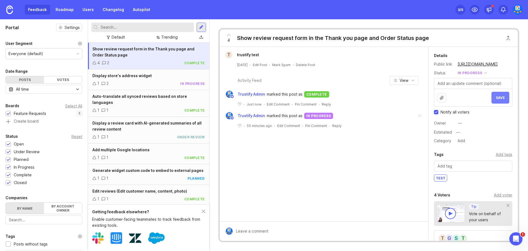
click at [498, 98] on span "Save" at bounding box center [500, 97] width 9 height 4
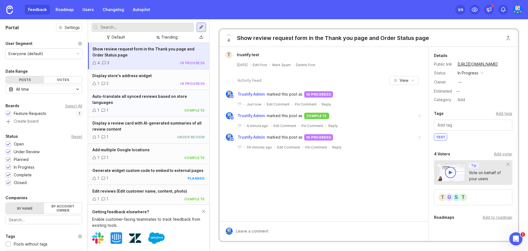
click at [166, 105] on div "Auto-translate all synced reviews based on store languages" at bounding box center [148, 99] width 113 height 12
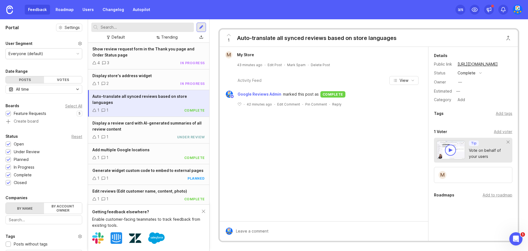
click at [478, 69] on div "Details Public link [URL][DOMAIN_NAME] Status complete Owner — Estimated — Cate…" at bounding box center [473, 77] width 89 height 51
click at [478, 73] on button "complete" at bounding box center [470, 72] width 28 height 7
click at [471, 110] on progress "in progress" at bounding box center [470, 113] width 28 height 10
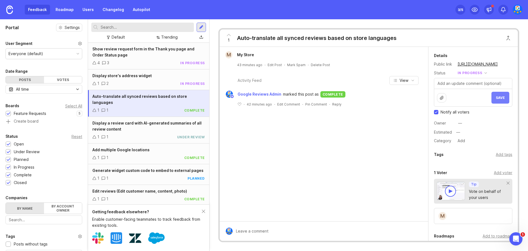
click at [497, 95] on button "Save" at bounding box center [501, 98] width 18 height 12
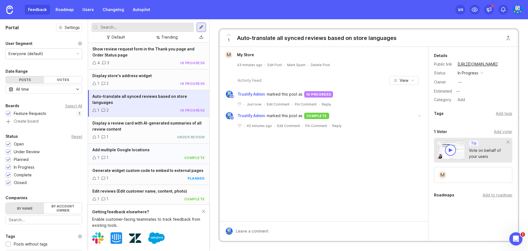
click at [180, 152] on div "Add multiple Google locations" at bounding box center [148, 150] width 113 height 6
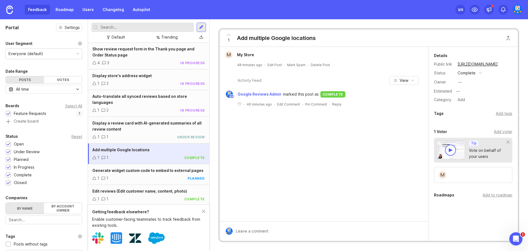
scroll to position [28, 0]
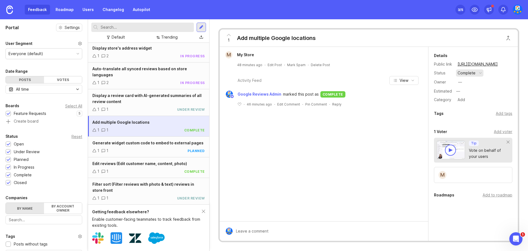
click at [477, 74] on button "complete" at bounding box center [470, 72] width 28 height 7
click at [467, 109] on progress "in progress" at bounding box center [470, 113] width 28 height 10
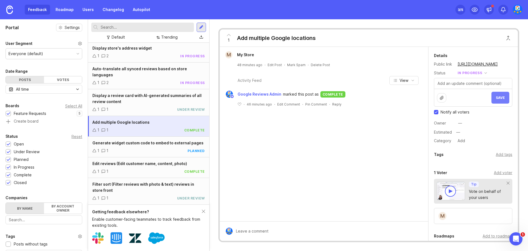
click at [497, 97] on span "Save" at bounding box center [500, 97] width 9 height 4
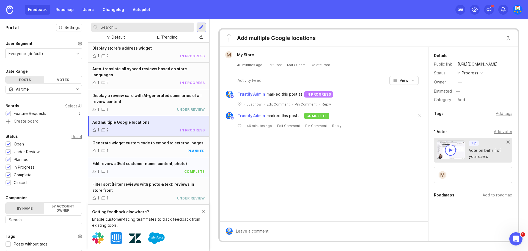
click at [155, 168] on div "1 1 complete" at bounding box center [148, 171] width 113 height 6
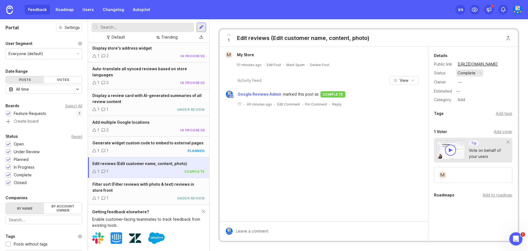
click at [477, 73] on button "complete" at bounding box center [470, 72] width 28 height 7
click at [467, 112] on div "in progress" at bounding box center [471, 113] width 25 height 5
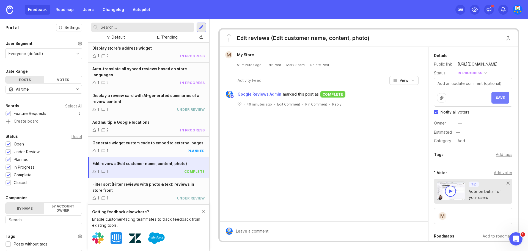
click at [492, 98] on button "Save" at bounding box center [501, 98] width 18 height 12
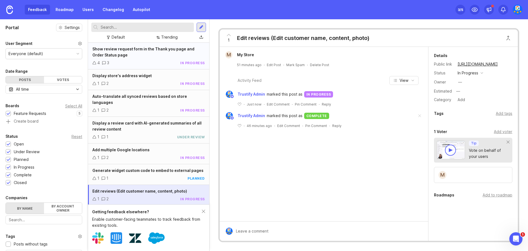
click at [161, 56] on div "Show review request form in the Thank you page and Order Status page" at bounding box center [148, 52] width 113 height 12
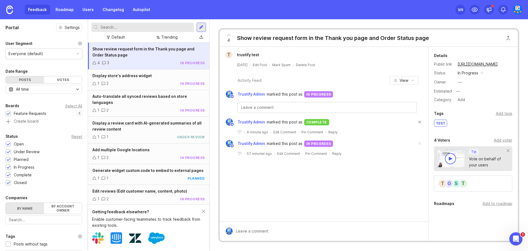
click at [420, 121] on span at bounding box center [420, 122] width 12 height 12
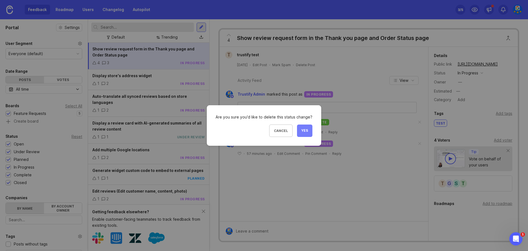
click at [305, 131] on span "Yes" at bounding box center [305, 130] width 7 height 5
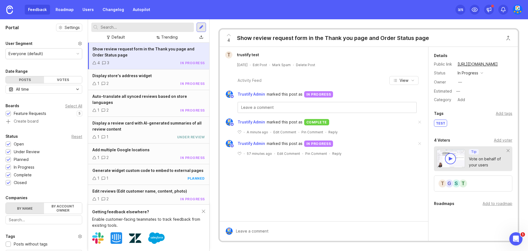
click at [294, 108] on textarea at bounding box center [327, 107] width 172 height 6
click at [421, 120] on span at bounding box center [420, 122] width 12 height 12
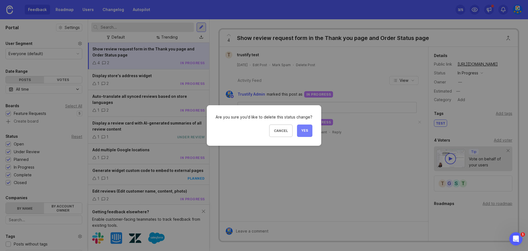
click at [310, 131] on button "Yes" at bounding box center [304, 130] width 15 height 12
